Goal: Task Accomplishment & Management: Use online tool/utility

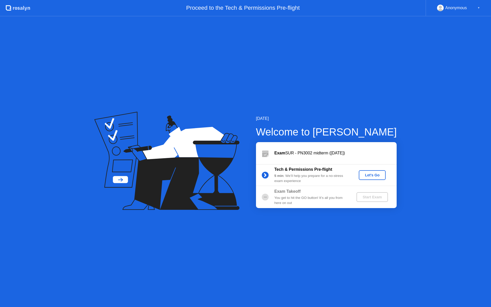
click at [368, 178] on button "Let's Go" at bounding box center [372, 175] width 27 height 10
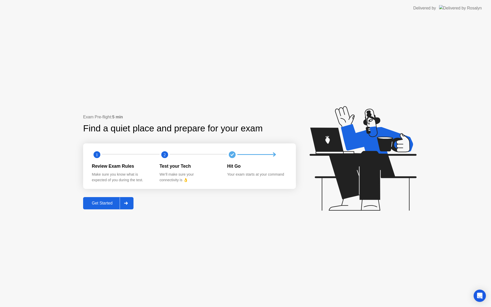
click at [126, 202] on icon at bounding box center [126, 203] width 4 height 3
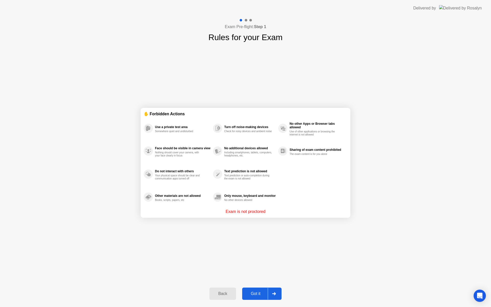
click at [274, 294] on icon at bounding box center [274, 293] width 4 height 3
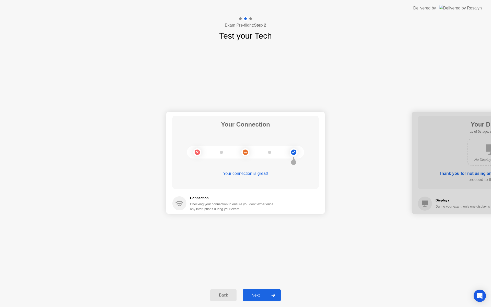
click at [272, 297] on div at bounding box center [273, 295] width 12 height 12
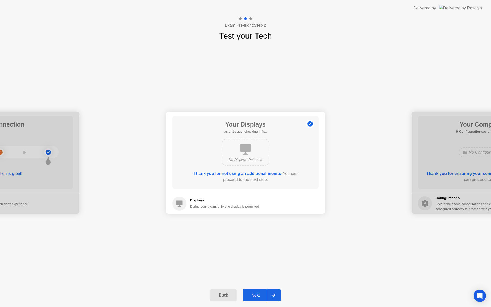
click at [275, 298] on div at bounding box center [273, 295] width 12 height 12
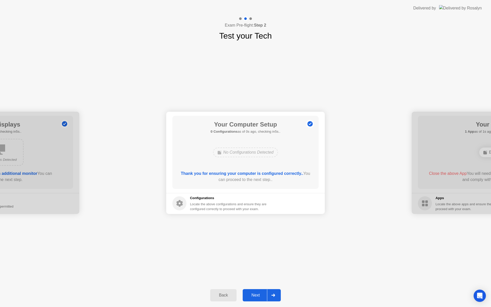
click at [275, 298] on div at bounding box center [273, 295] width 12 height 12
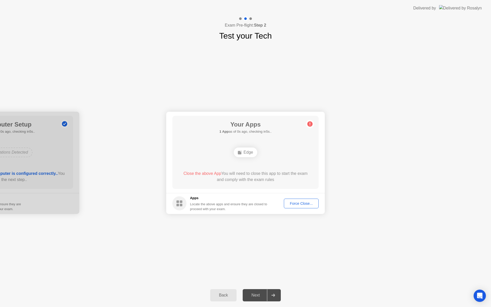
click at [275, 298] on div at bounding box center [273, 295] width 12 height 12
click at [316, 204] on div "Force Close..." at bounding box center [301, 203] width 31 height 4
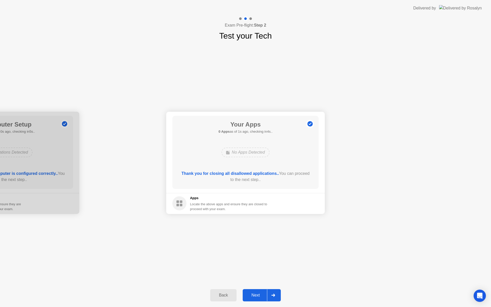
click at [269, 297] on div at bounding box center [273, 295] width 12 height 12
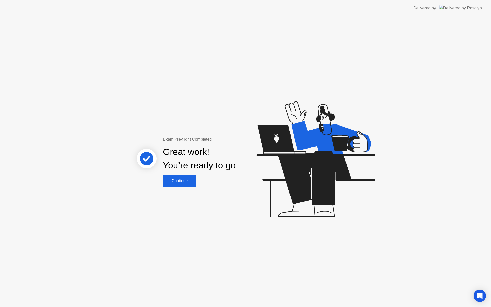
click at [182, 183] on div "Continue" at bounding box center [179, 181] width 30 height 5
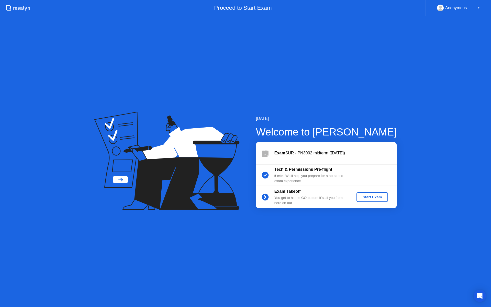
click at [366, 197] on div "Start Exam" at bounding box center [371, 197] width 27 height 4
